Goal: Transaction & Acquisition: Purchase product/service

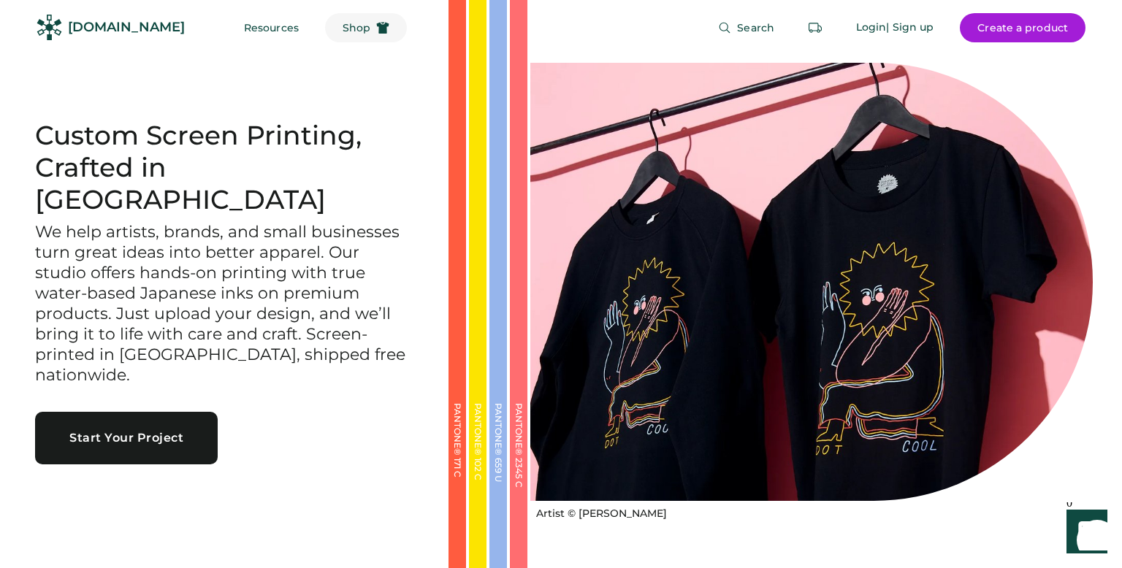
click at [342, 31] on span "Shop" at bounding box center [356, 28] width 28 height 10
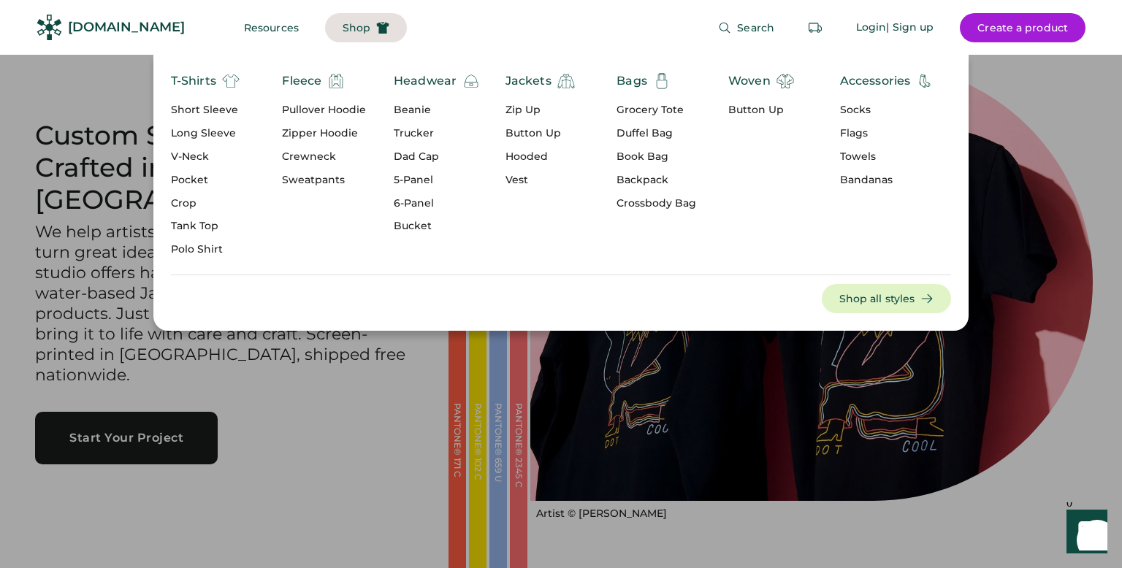
click at [336, 134] on div "Zipper Hoodie" at bounding box center [324, 133] width 84 height 15
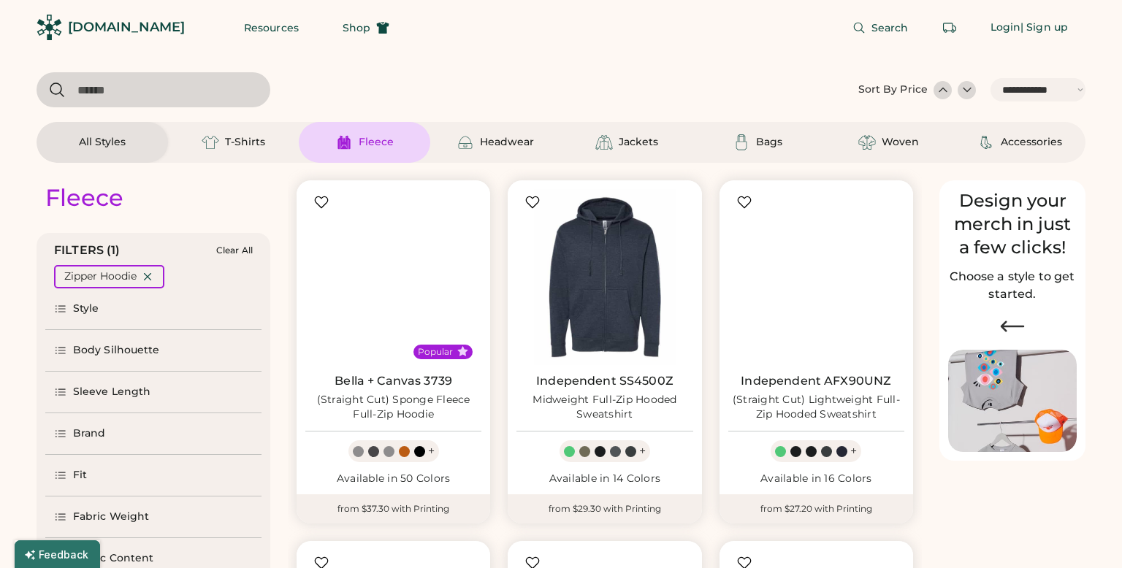
select select "*****"
select select "*"
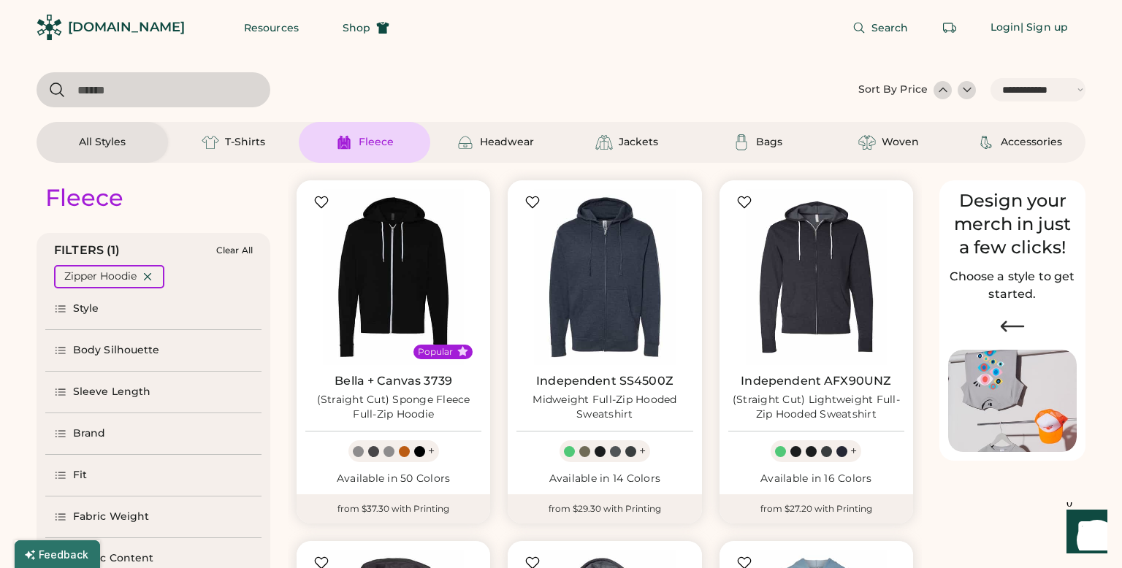
scroll to position [77, 0]
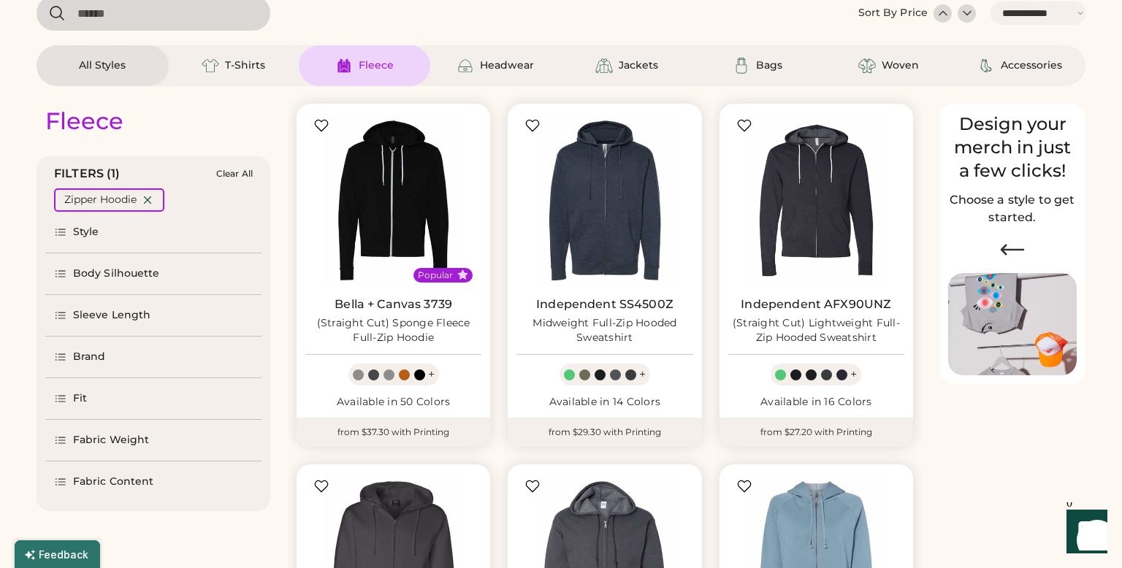
select select "*****"
select select "*"
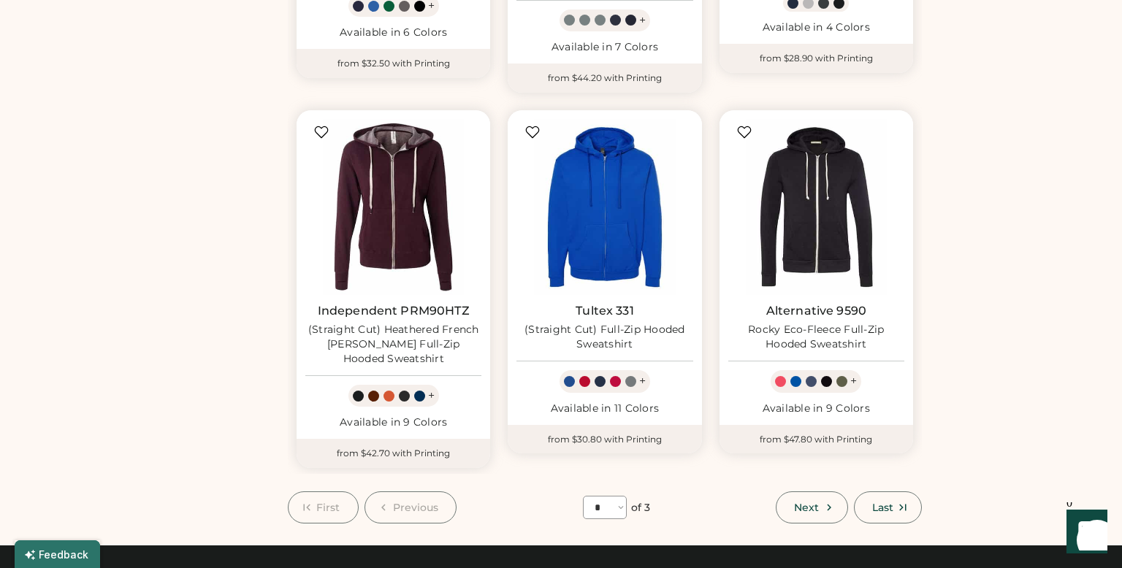
scroll to position [1184, 0]
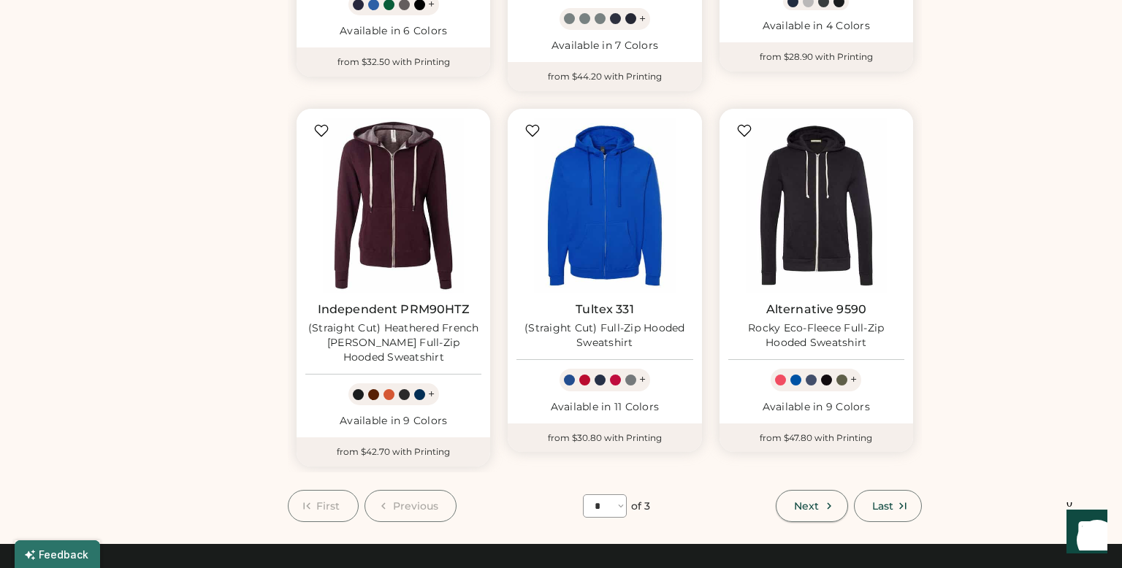
click at [825, 499] on icon at bounding box center [828, 505] width 13 height 13
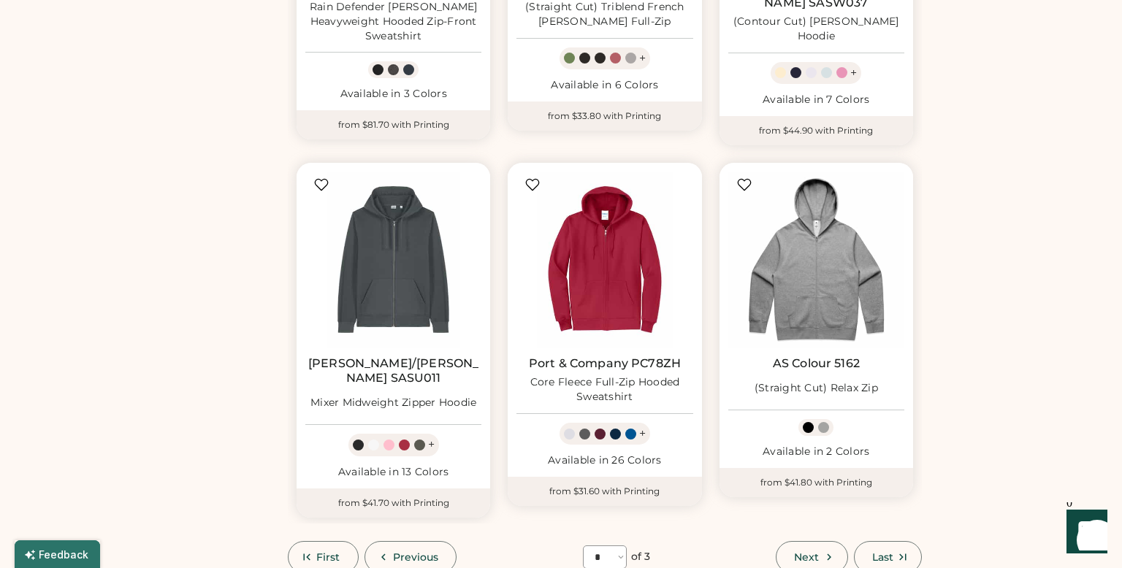
scroll to position [1125, 0]
click at [822, 551] on icon at bounding box center [828, 557] width 13 height 13
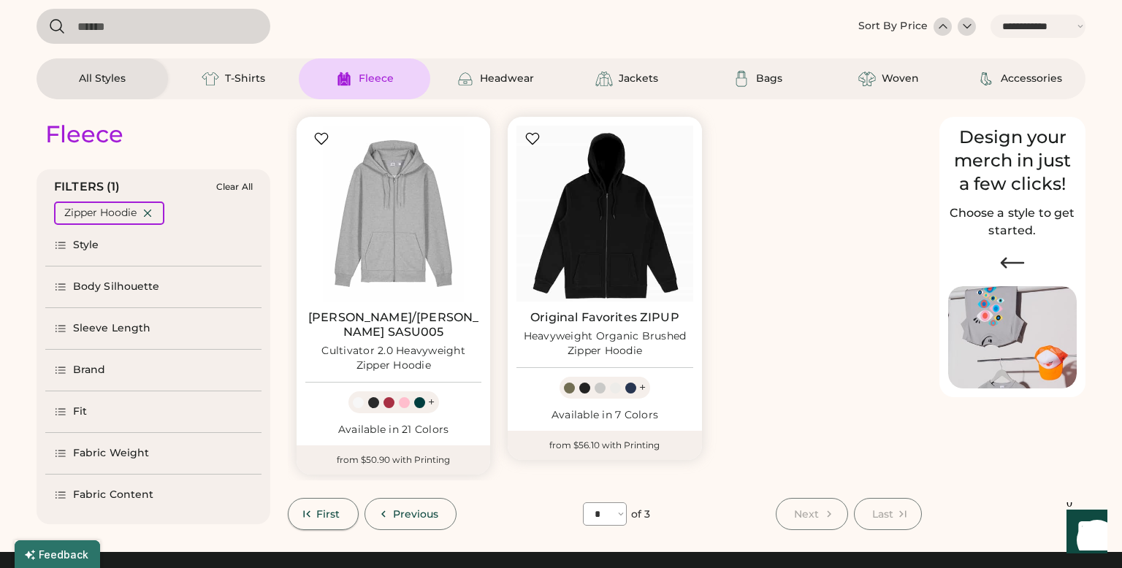
click at [323, 509] on span "First" at bounding box center [328, 514] width 24 height 10
select select "*"
